Goal: Complete application form

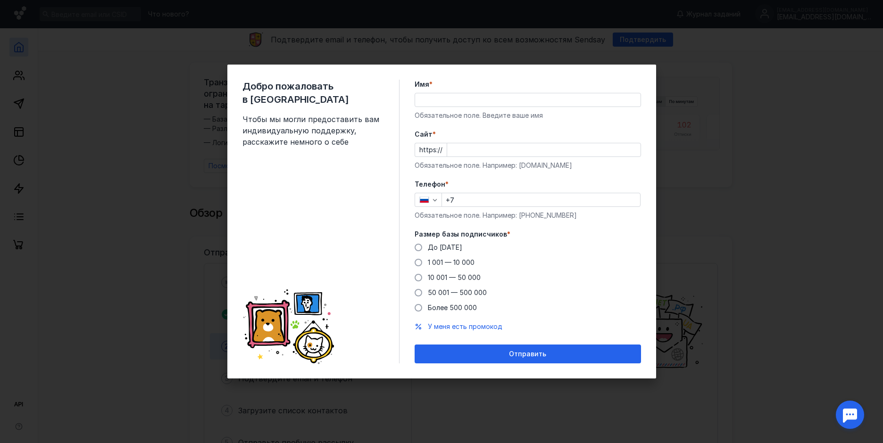
click at [775, 184] on div "Добро пожаловать в Sendsay Чтобы мы могли предоставить вам индивидуальную подде…" at bounding box center [441, 221] width 883 height 443
click at [470, 148] on input "Cайт *" at bounding box center [543, 149] width 193 height 13
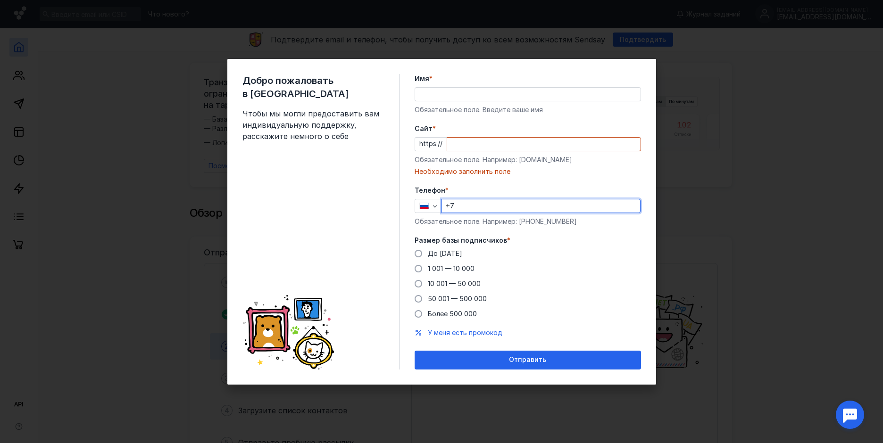
click at [462, 206] on input "+7" at bounding box center [541, 205] width 198 height 13
type input "[PHONE_NUMBER]"
type input "[PERSON_NAME]"
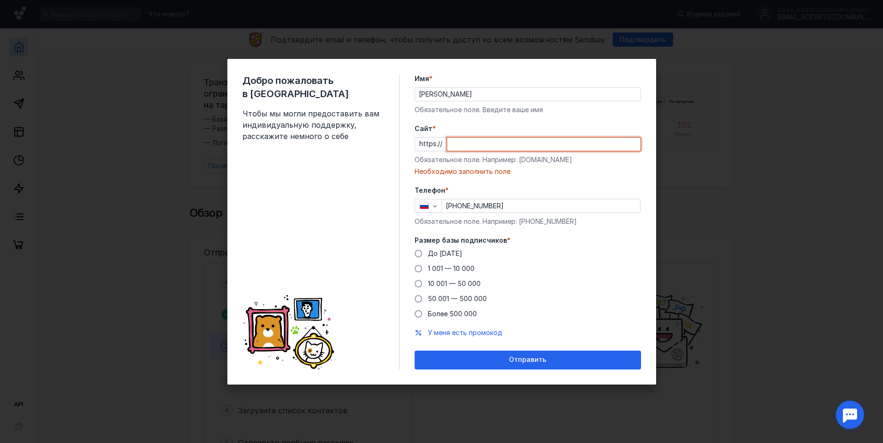
click at [490, 146] on input "Cайт *" at bounding box center [543, 144] width 193 height 13
paste input "[URL][DOMAIN_NAME]"
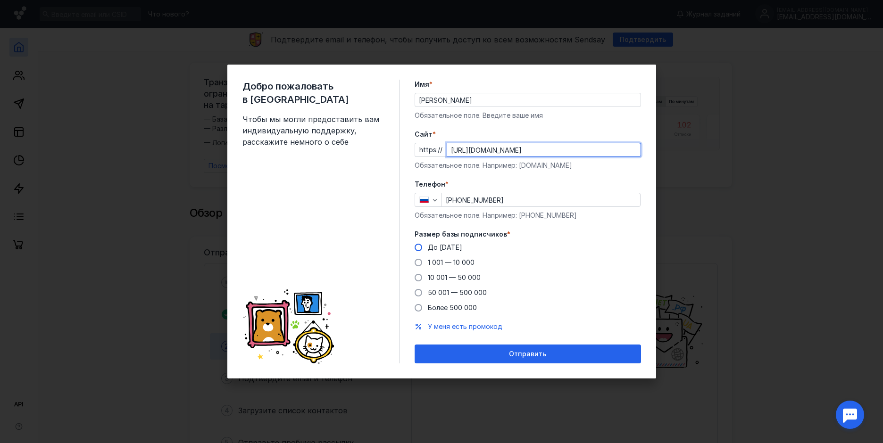
type input "[URL][DOMAIN_NAME]"
click at [420, 250] on span at bounding box center [418, 248] width 8 height 8
click at [0, 0] on input "До [DATE]" at bounding box center [0, 0] width 0 height 0
click at [417, 261] on span at bounding box center [418, 263] width 8 height 8
click at [0, 0] on input "1 001 — 10 000" at bounding box center [0, 0] width 0 height 0
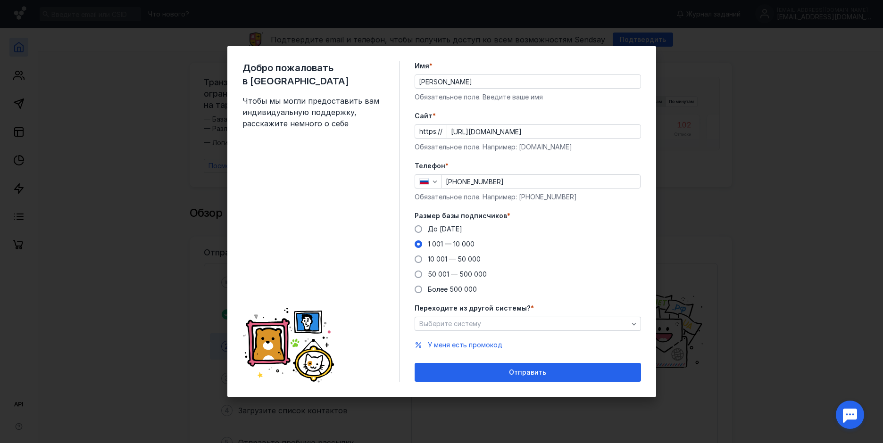
click at [529, 370] on span "Отправить" at bounding box center [527, 373] width 37 height 8
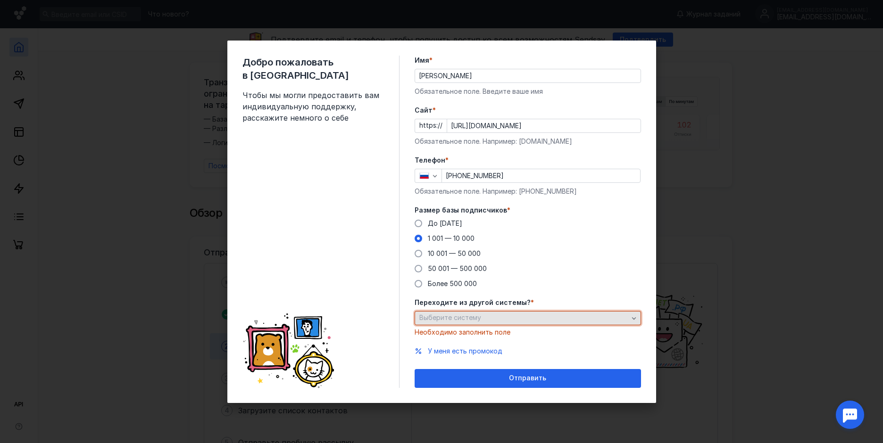
click at [452, 319] on span "Выберите систему" at bounding box center [450, 318] width 62 height 8
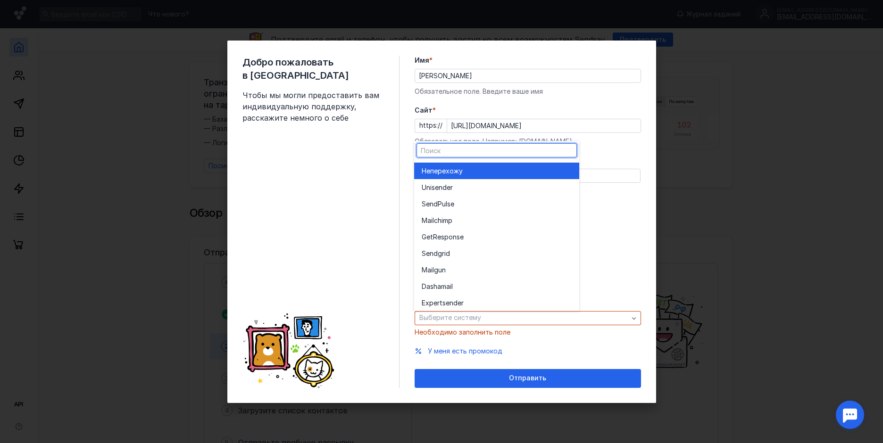
click at [447, 172] on span "перехожу" at bounding box center [446, 170] width 33 height 9
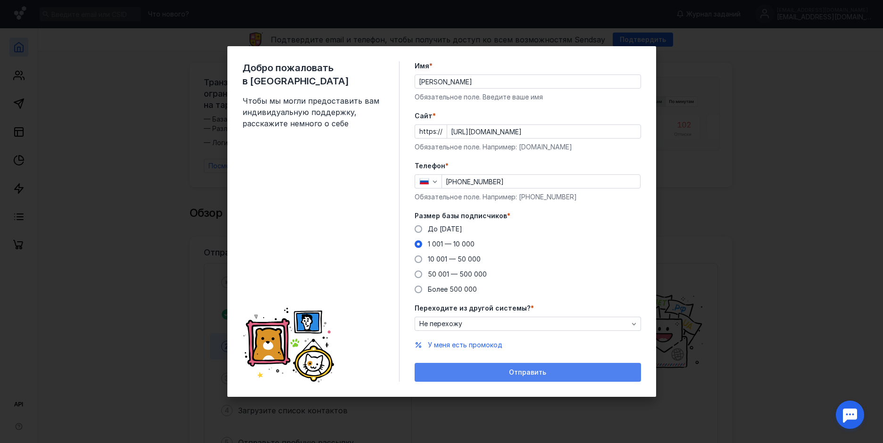
click at [529, 373] on span "Отправить" at bounding box center [527, 373] width 37 height 8
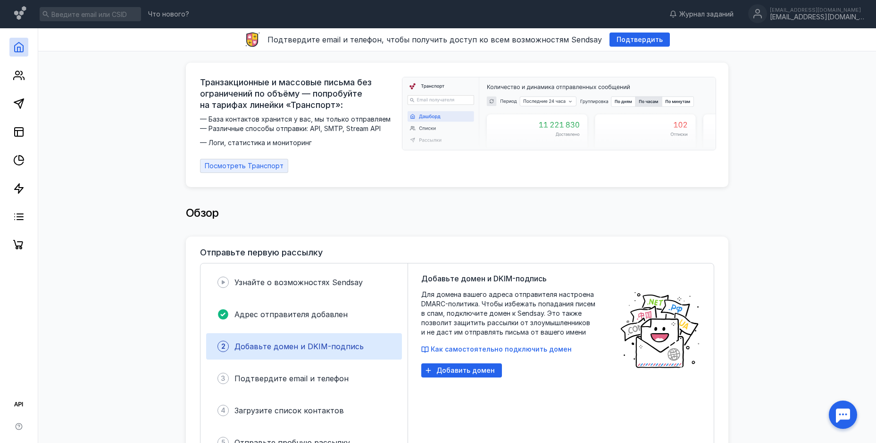
click at [215, 162] on span "Посмотреть Транспорт" at bounding box center [244, 166] width 79 height 8
